Goal: Transaction & Acquisition: Book appointment/travel/reservation

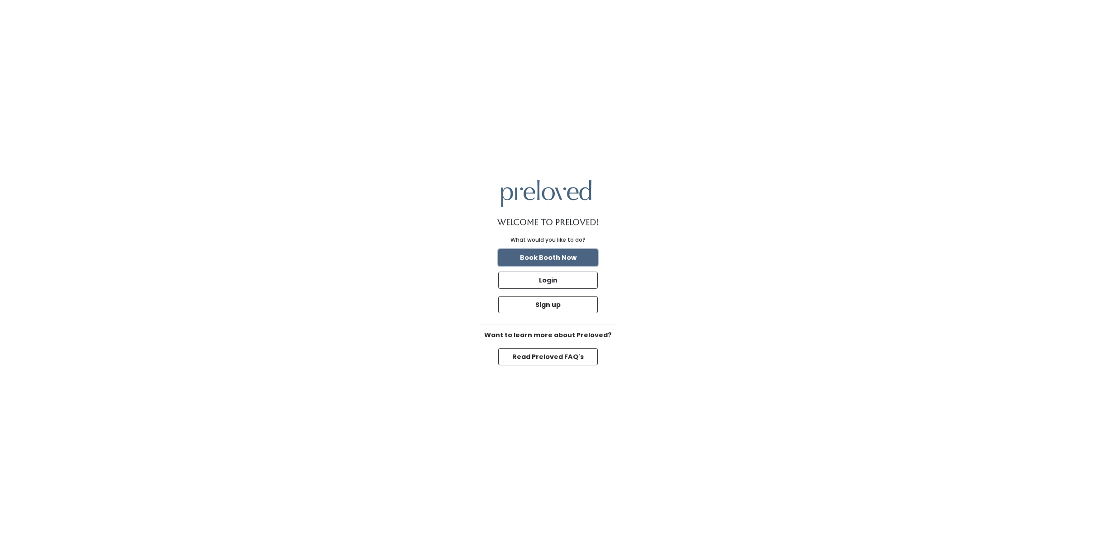
click at [559, 258] on button "Book Booth Now" at bounding box center [548, 257] width 100 height 17
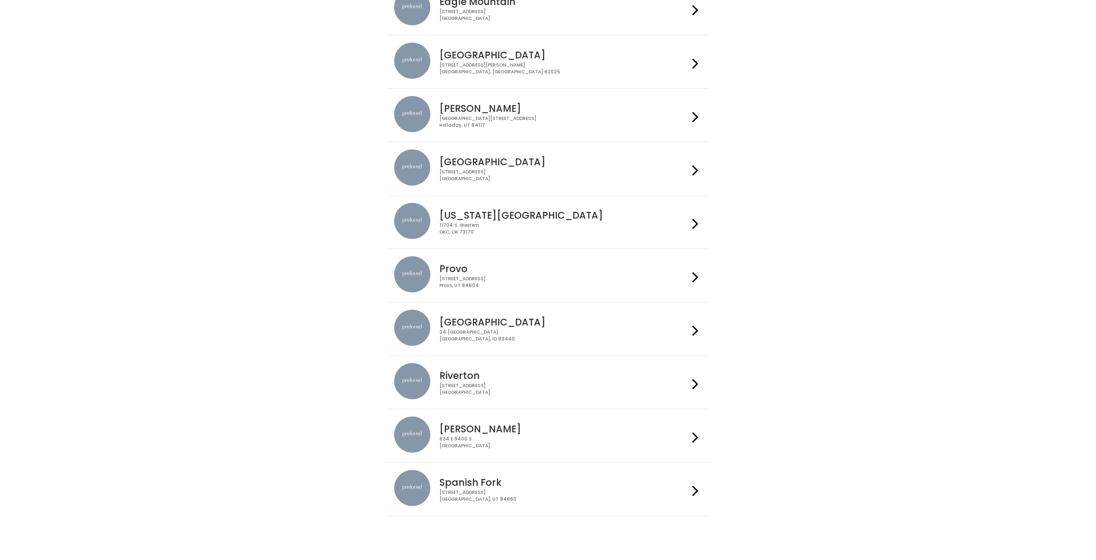
scroll to position [128, 0]
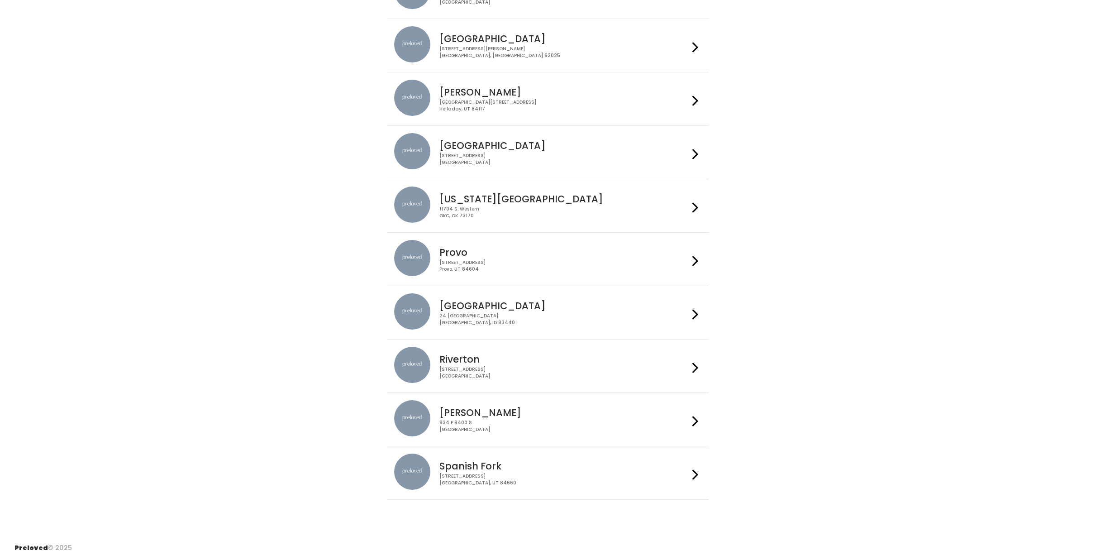
click at [493, 40] on h4 "Edwardsville" at bounding box center [564, 39] width 249 height 10
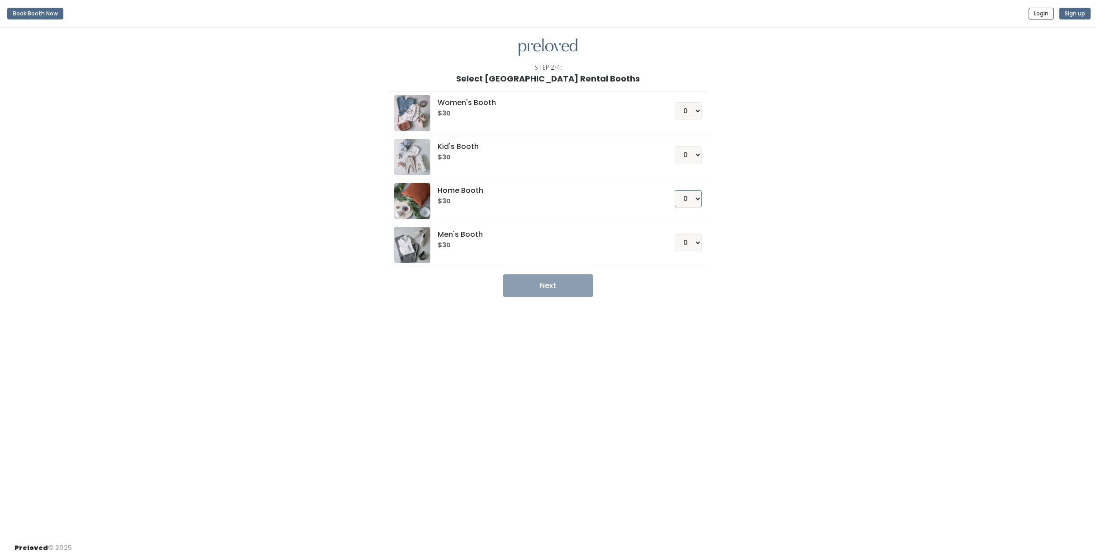
select select "1"
click option "1" at bounding box center [0, 0] width 0 height 0
click at [572, 287] on button "Next" at bounding box center [548, 285] width 91 height 23
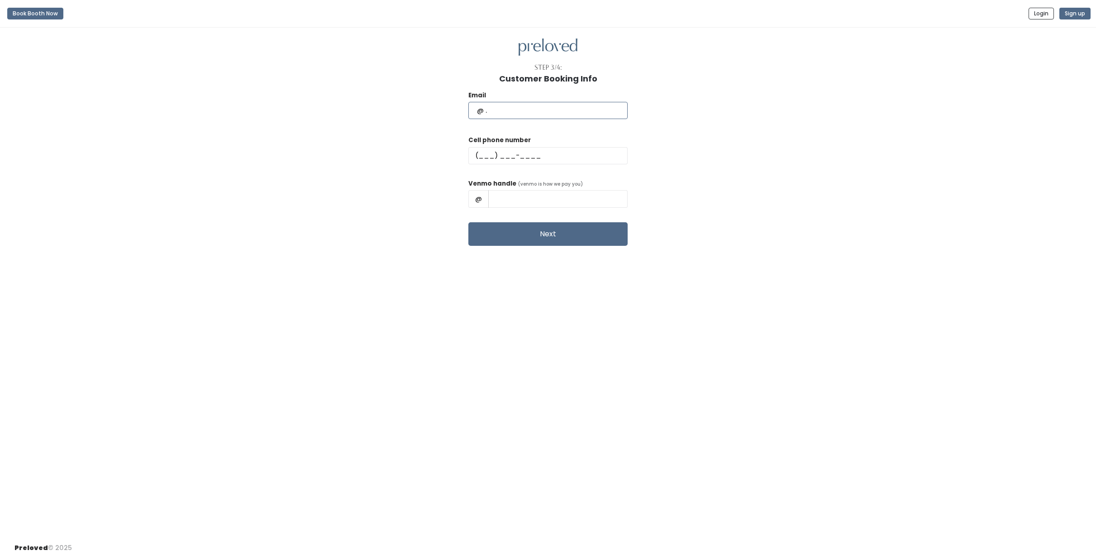
click at [503, 114] on input "text" at bounding box center [548, 110] width 159 height 17
type input "lruhlin@gmail.com"
type input "(618) 315-9778"
click at [502, 199] on input "text" at bounding box center [557, 198] width 139 height 17
type input "Lindsay-Ruhlin-1"
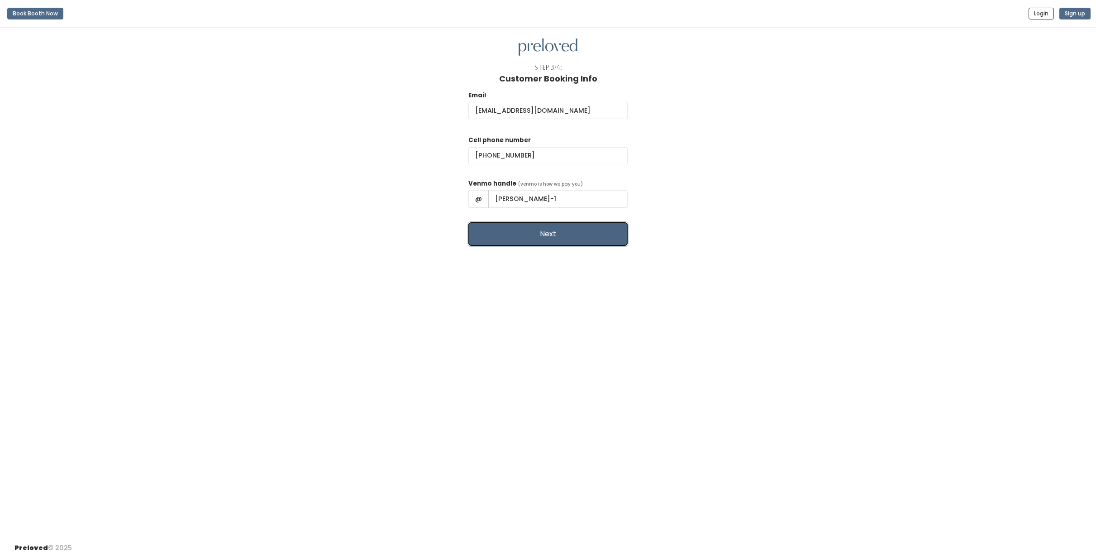
click at [515, 235] on button "Next" at bounding box center [548, 234] width 159 height 24
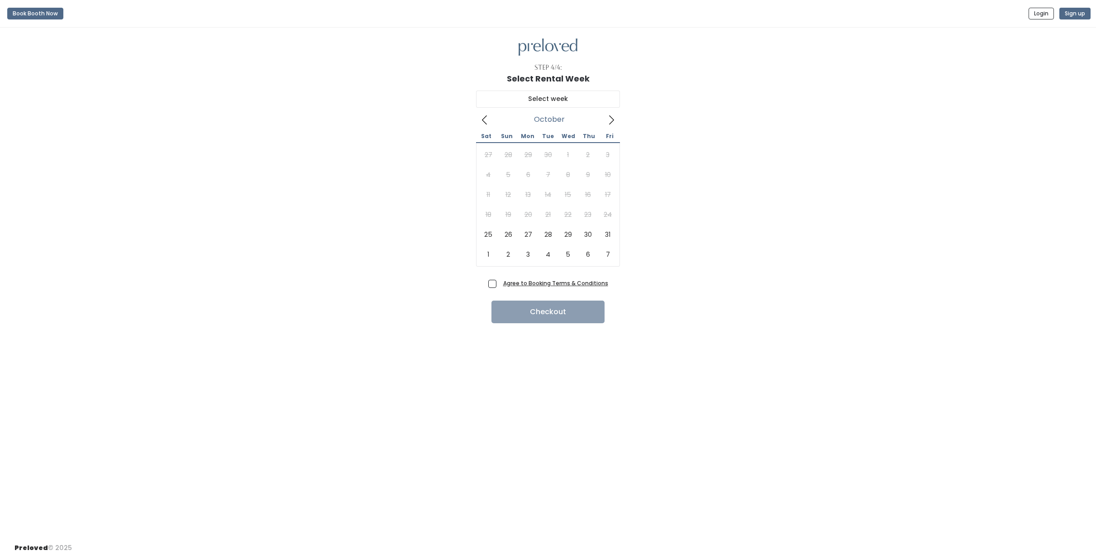
click at [610, 119] on icon at bounding box center [612, 120] width 10 height 10
type input "October 25 to October 31"
click at [500, 286] on span "Agree to Booking Terms & Conditions" at bounding box center [554, 282] width 109 height 9
click at [500, 284] on input "Agree to Booking Terms & Conditions" at bounding box center [503, 281] width 6 height 6
checkbox input "true"
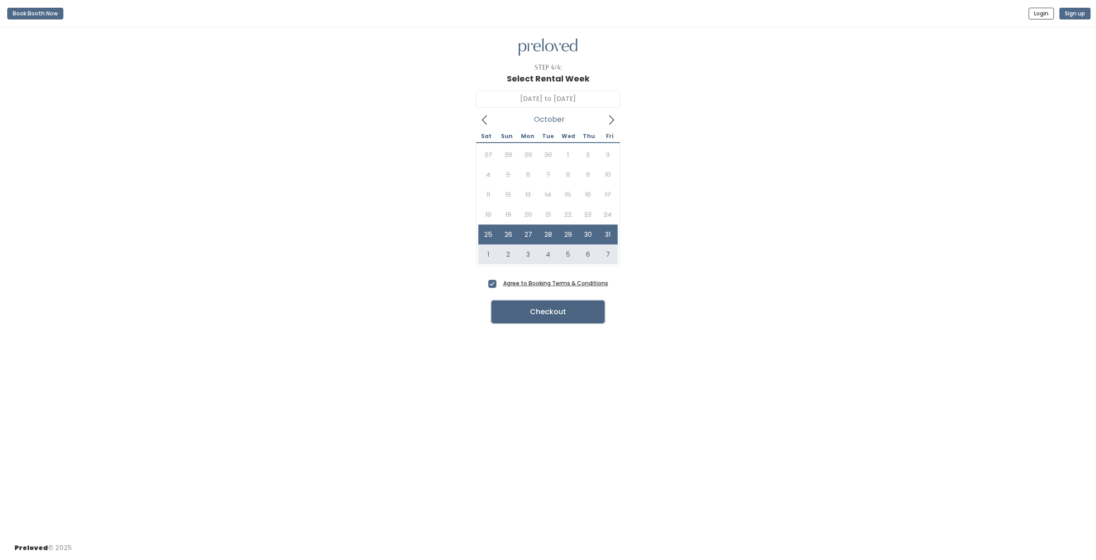
click at [549, 313] on button "Checkout" at bounding box center [548, 312] width 113 height 23
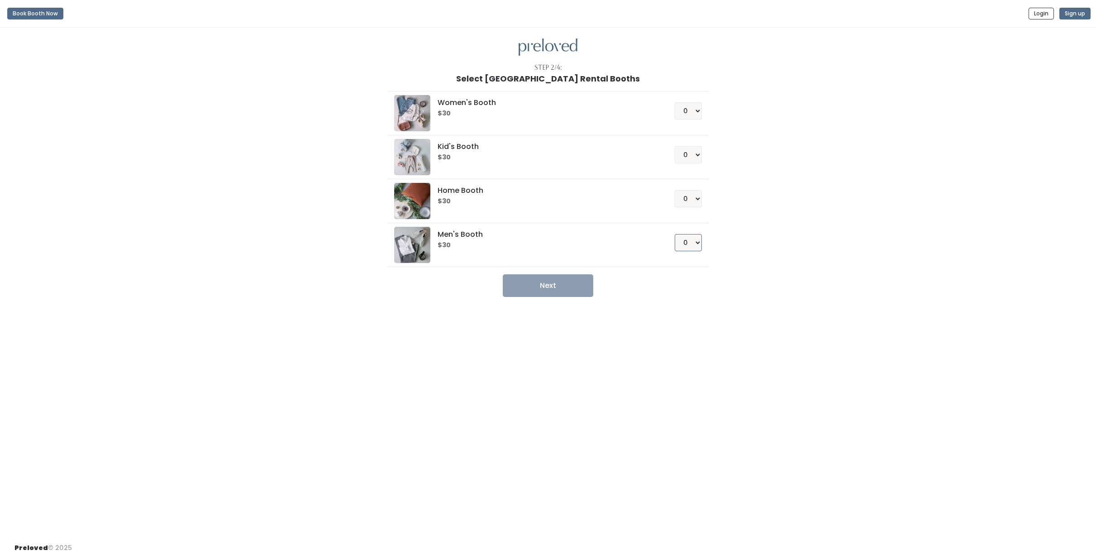
select select "1"
click option "1" at bounding box center [0, 0] width 0 height 0
click at [572, 282] on button "Next" at bounding box center [548, 285] width 91 height 23
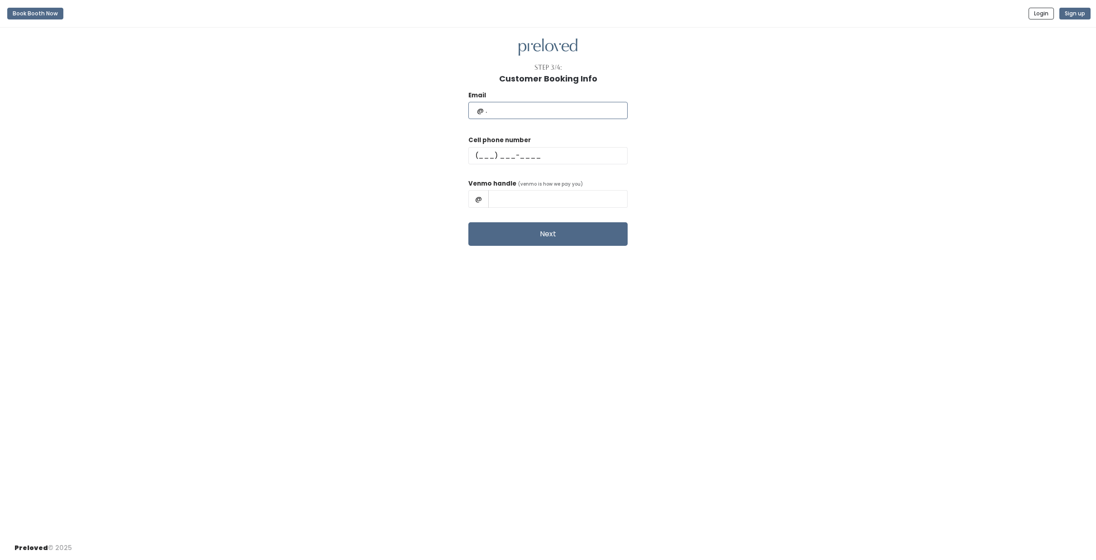
click at [514, 115] on input "text" at bounding box center [548, 110] width 159 height 17
type input "[EMAIL_ADDRESS][DOMAIN_NAME]"
type input "[PHONE_NUMBER]"
type input "[PERSON_NAME]-1"
click at [551, 239] on button "Next" at bounding box center [548, 234] width 159 height 24
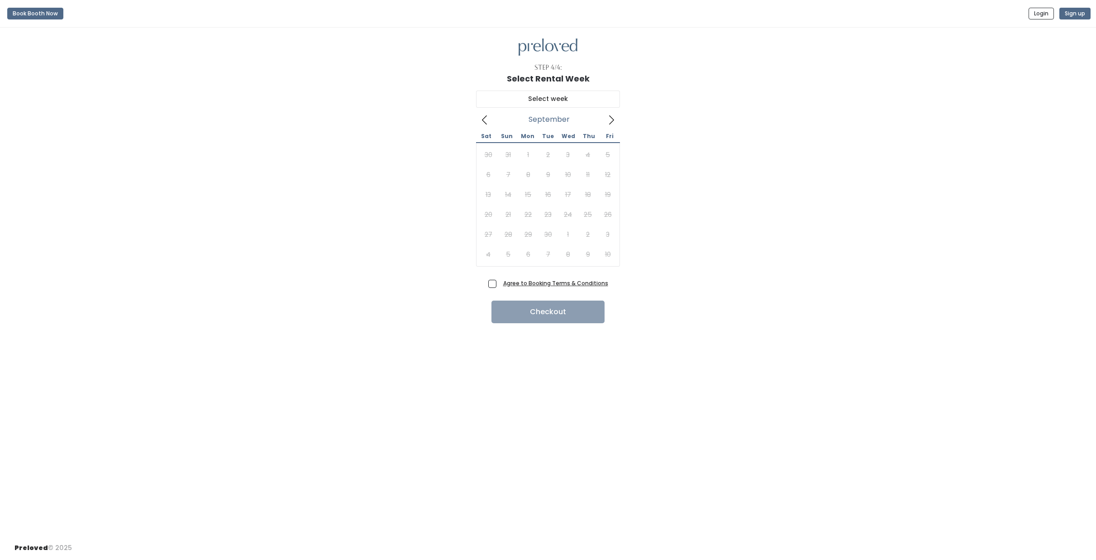
click at [610, 120] on icon at bounding box center [612, 120] width 10 height 10
type input "[DATE] to [DATE]"
click at [500, 281] on span "Agree to Booking Terms & Conditions" at bounding box center [554, 282] width 109 height 9
click at [500, 281] on input "Agree to Booking Terms & Conditions" at bounding box center [503, 281] width 6 height 6
checkbox input "true"
